Goal: Task Accomplishment & Management: Use online tool/utility

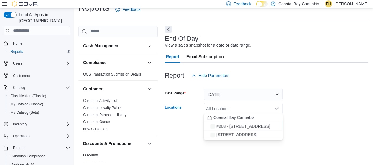
scroll to position [27, 0]
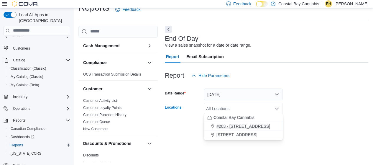
click at [250, 126] on span "#203 - [STREET_ADDRESS]" at bounding box center [244, 126] width 54 height 6
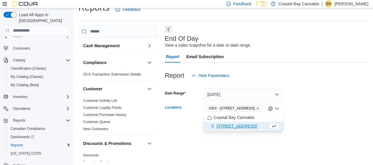
click at [330, 118] on form "Date Range [DATE] Locations #[STREET_ADDRESS] Selected. #203 - 442 Marine Dr.. …" at bounding box center [267, 106] width 204 height 50
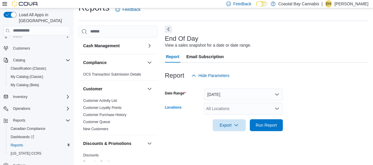
click at [274, 107] on div "All Locations" at bounding box center [243, 109] width 79 height 12
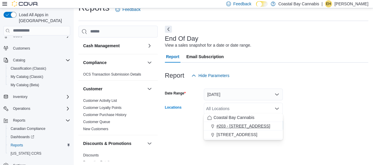
click at [260, 124] on div "#203 - [STREET_ADDRESS]" at bounding box center [244, 126] width 72 height 6
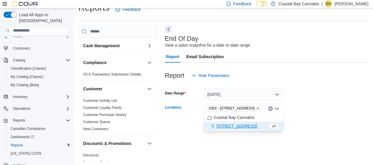
click at [331, 118] on div at bounding box center [267, 117] width 204 height 5
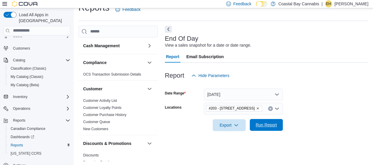
click at [267, 121] on span "Run Report" at bounding box center [267, 125] width 26 height 12
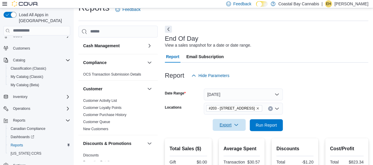
click at [241, 123] on span "Export" at bounding box center [229, 125] width 26 height 12
click at [231, 148] on span "Export to Pdf" at bounding box center [231, 147] width 27 height 5
